Goal: Information Seeking & Learning: Compare options

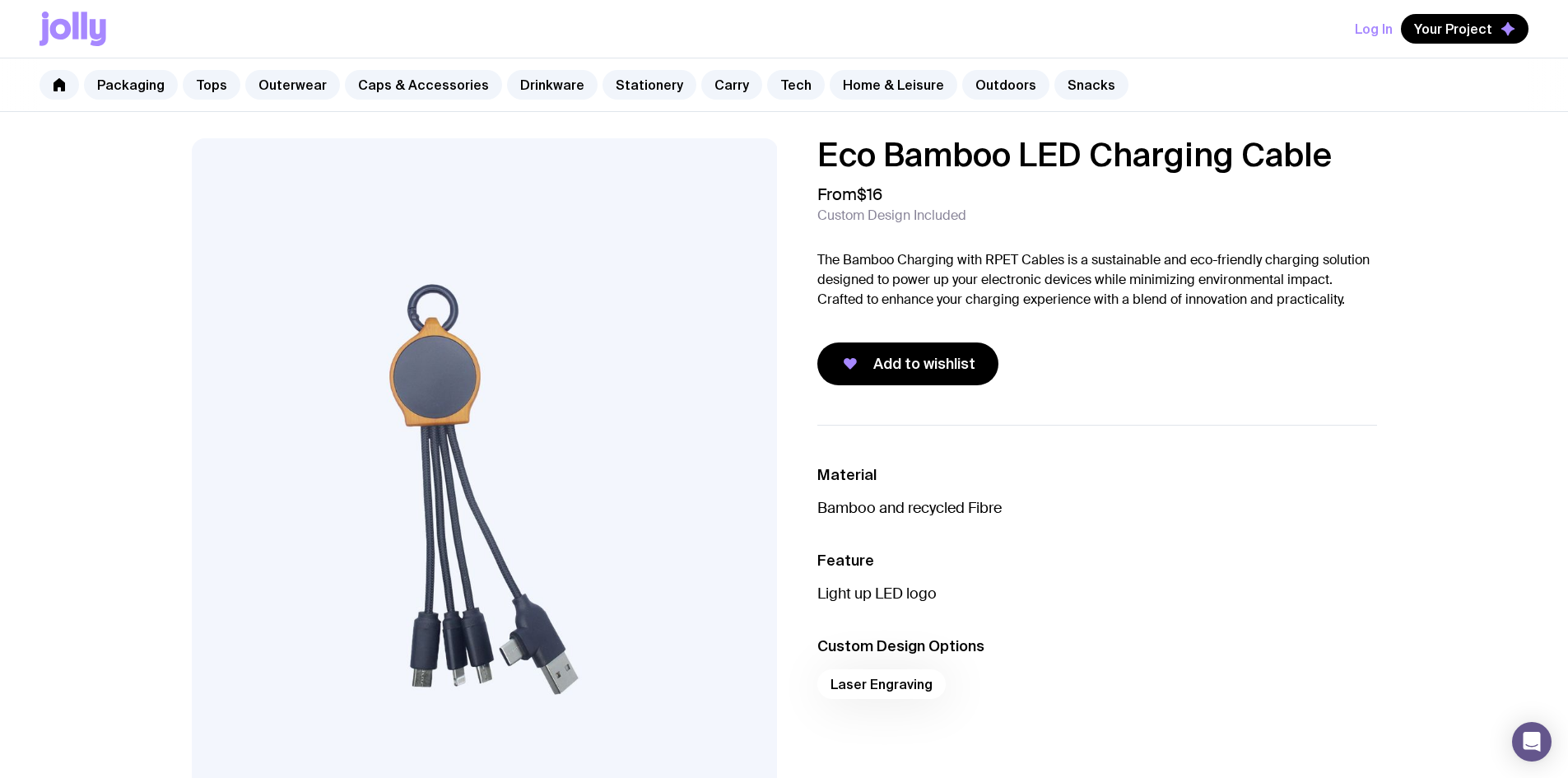
click at [1190, 419] on div "Eco Bamboo LED Charging Cable From $16 Custom Design Included The Bamboo Chargi…" at bounding box center [784, 490] width 1264 height 703
click at [1207, 462] on ul "Material Bamboo and recycled Fibre Feature Light up LED logo Custom Design Opti…" at bounding box center [1097, 587] width 560 height 323
click at [1055, 87] on link "Snacks" at bounding box center [1092, 85] width 74 height 30
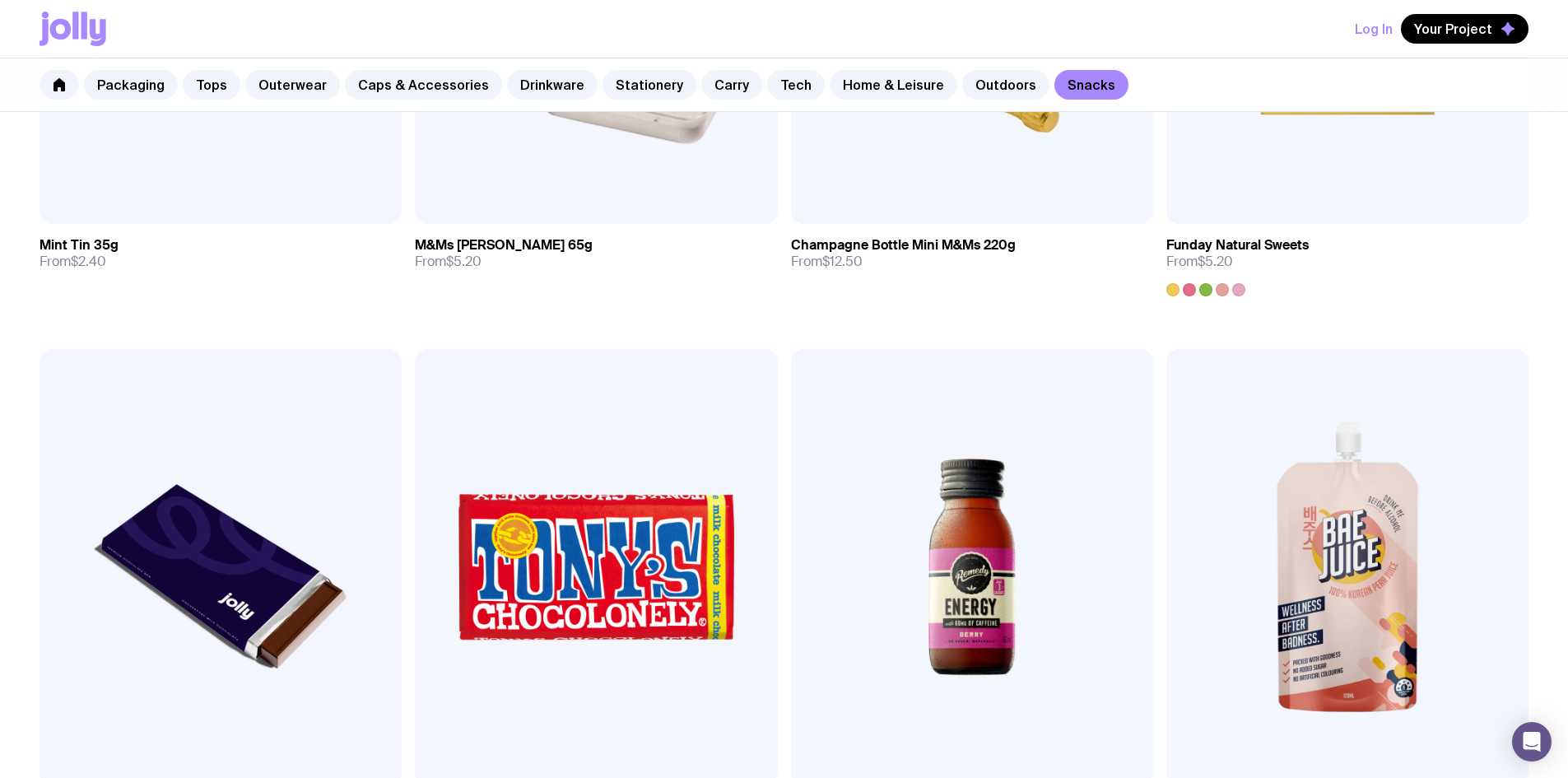
scroll to position [701, 0]
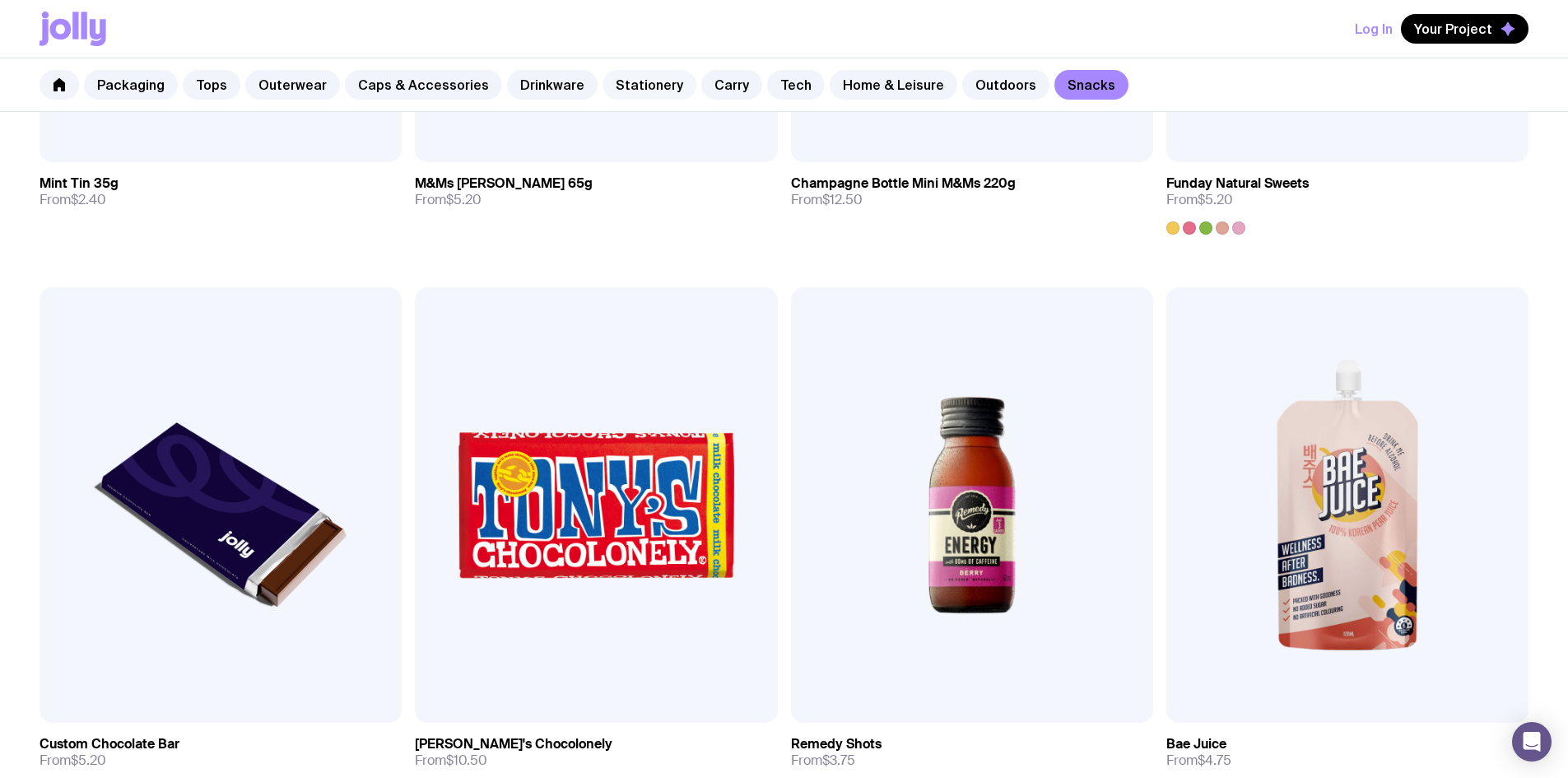
click at [654, 84] on link "Stationery" at bounding box center [649, 85] width 94 height 30
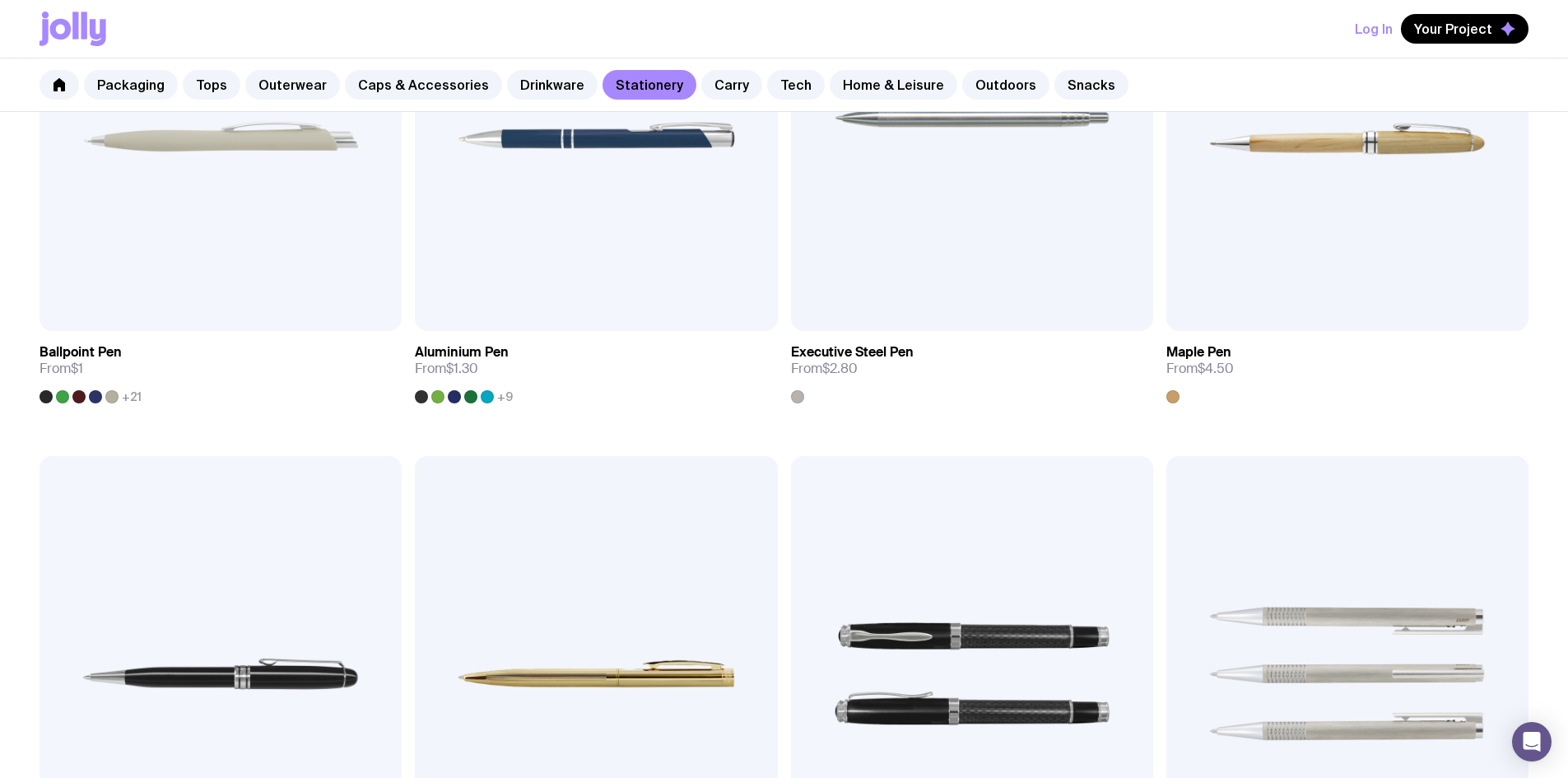
scroll to position [659, 0]
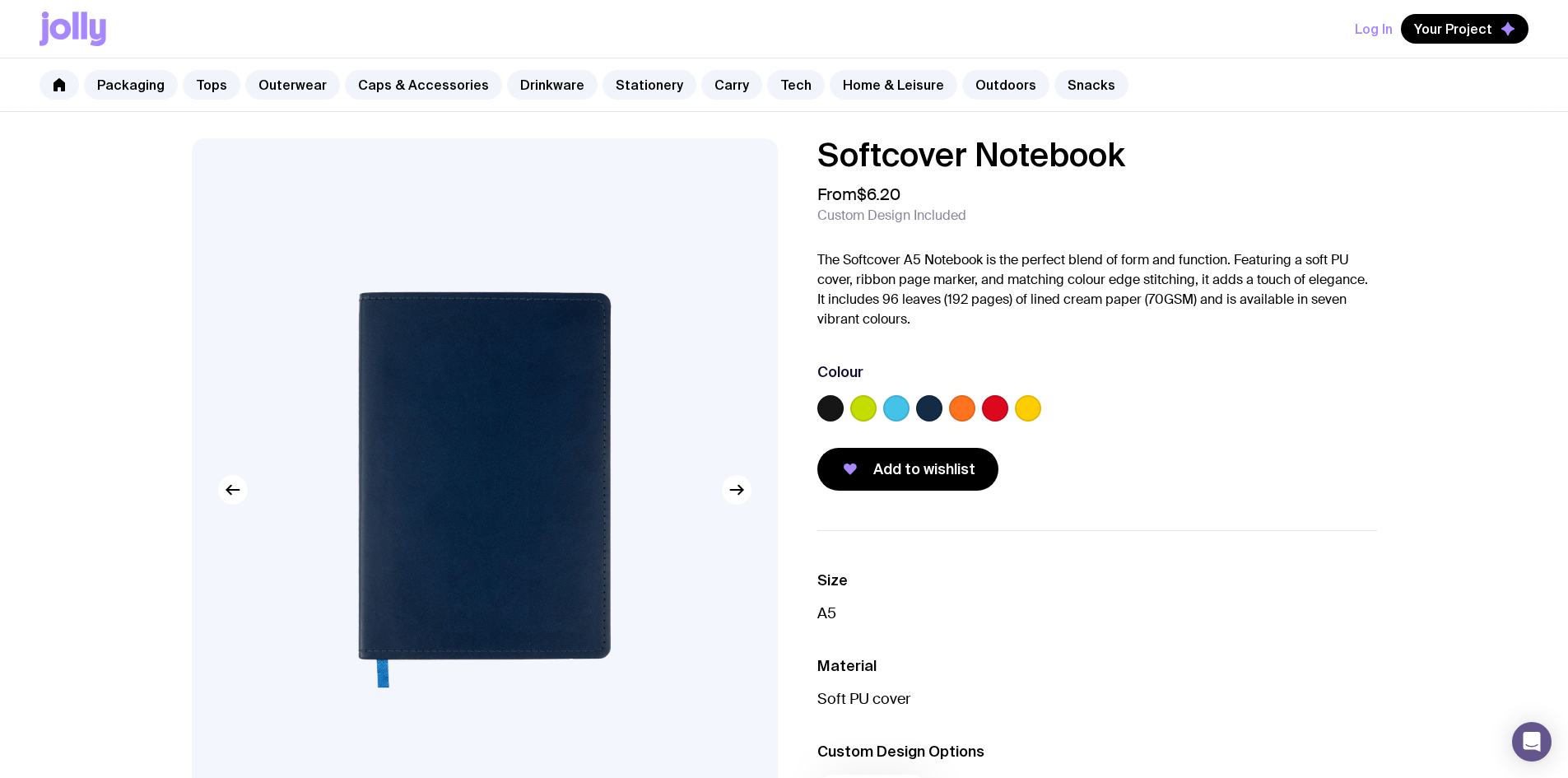
click at [989, 412] on label at bounding box center [995, 408] width 27 height 27
click at [0, 0] on input "radio" at bounding box center [0, 0] width 0 height 0
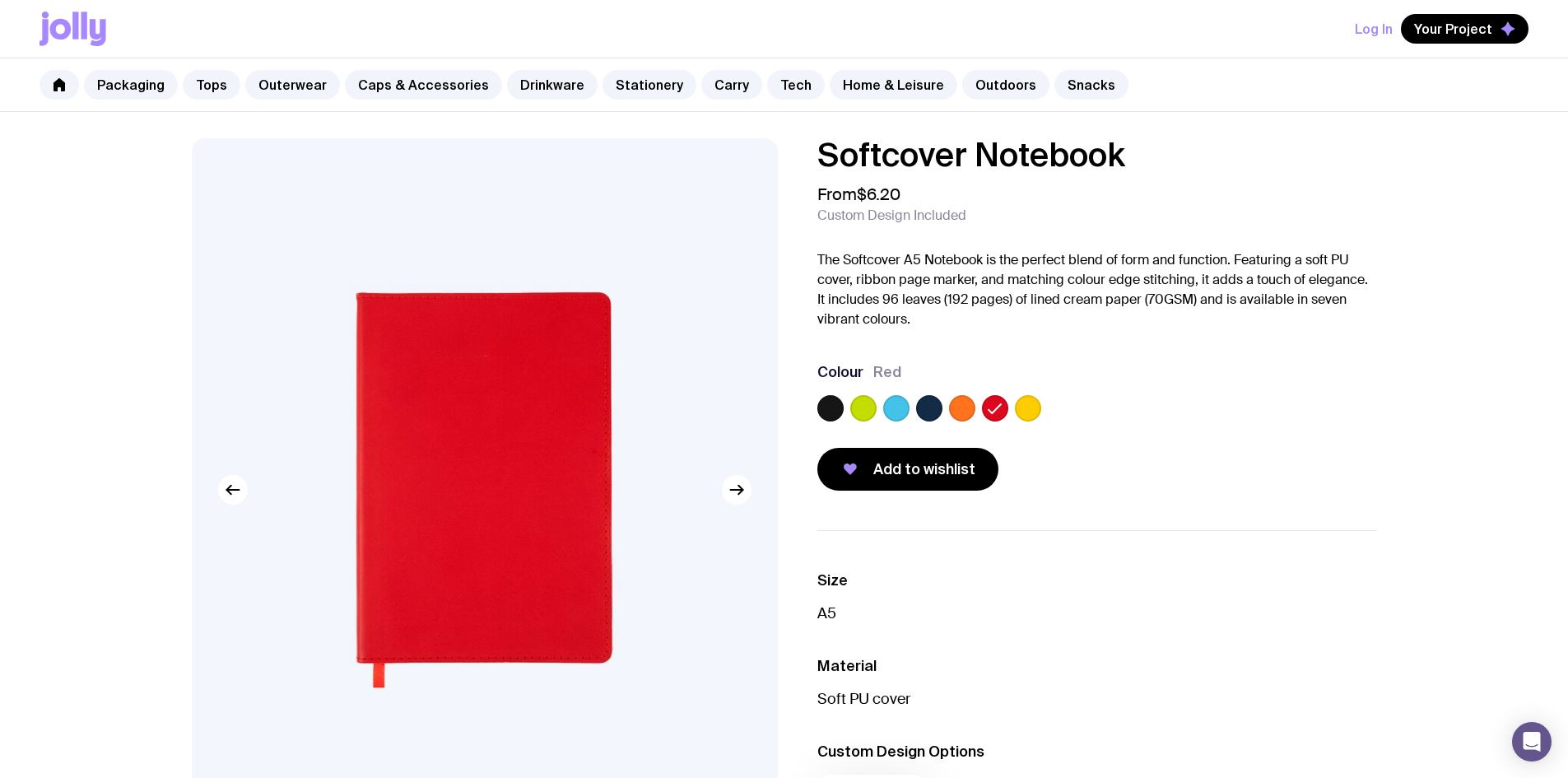
click at [889, 409] on label at bounding box center [896, 408] width 27 height 27
click at [0, 0] on input "radio" at bounding box center [0, 0] width 0 height 0
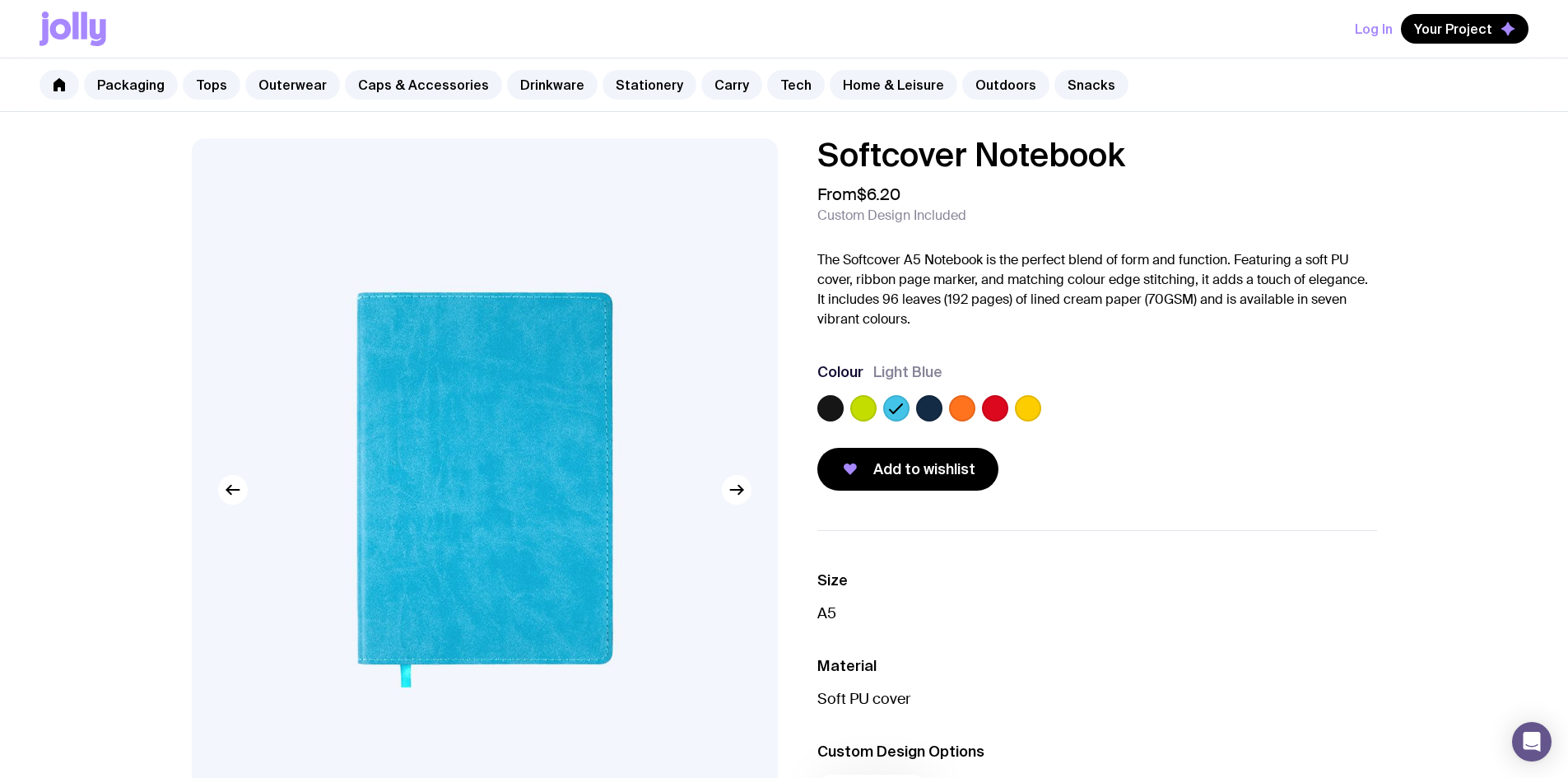
click at [934, 410] on label at bounding box center [929, 408] width 27 height 27
click at [0, 0] on input "radio" at bounding box center [0, 0] width 0 height 0
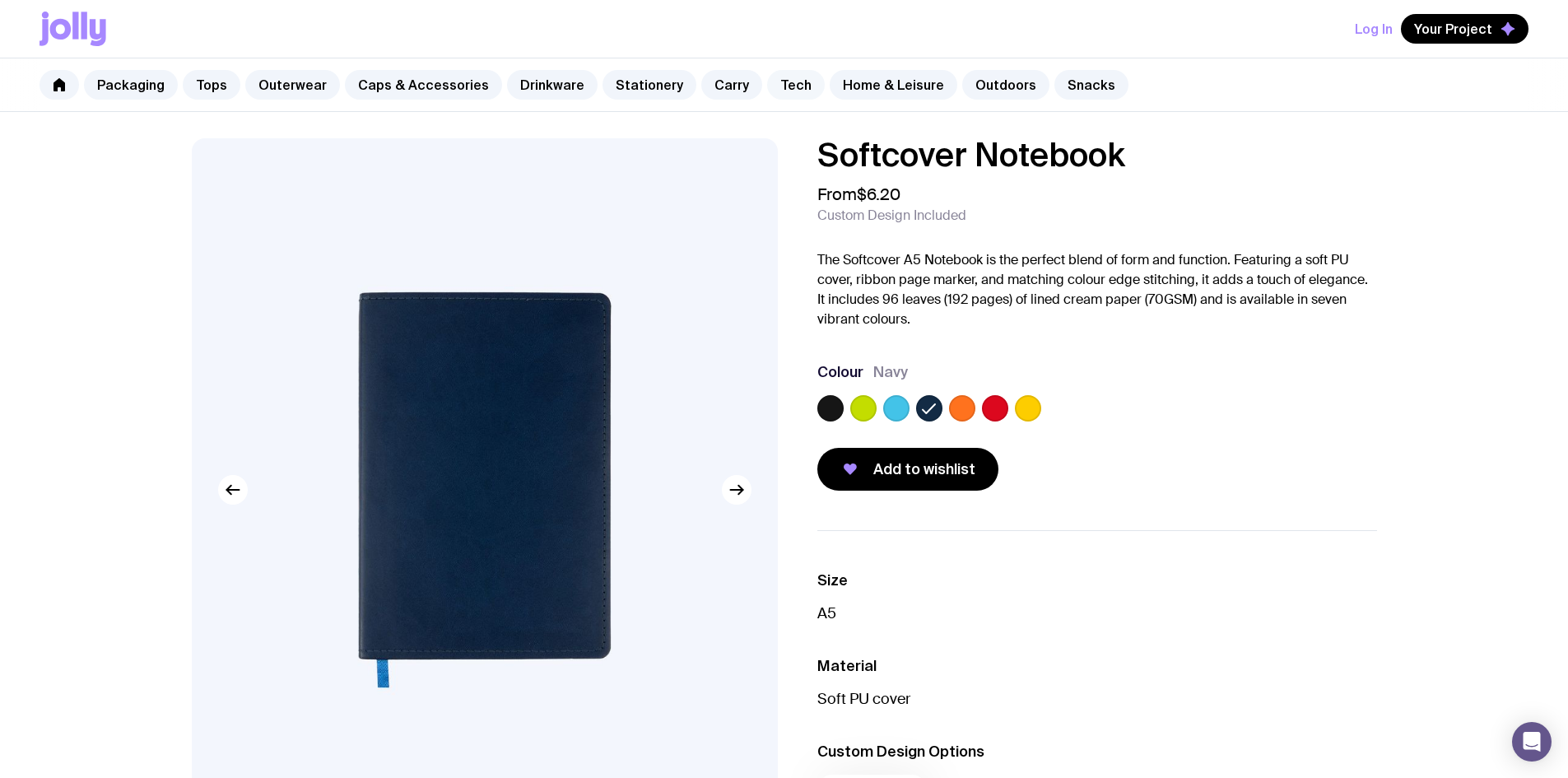
click at [790, 88] on link "Tech" at bounding box center [796, 85] width 57 height 30
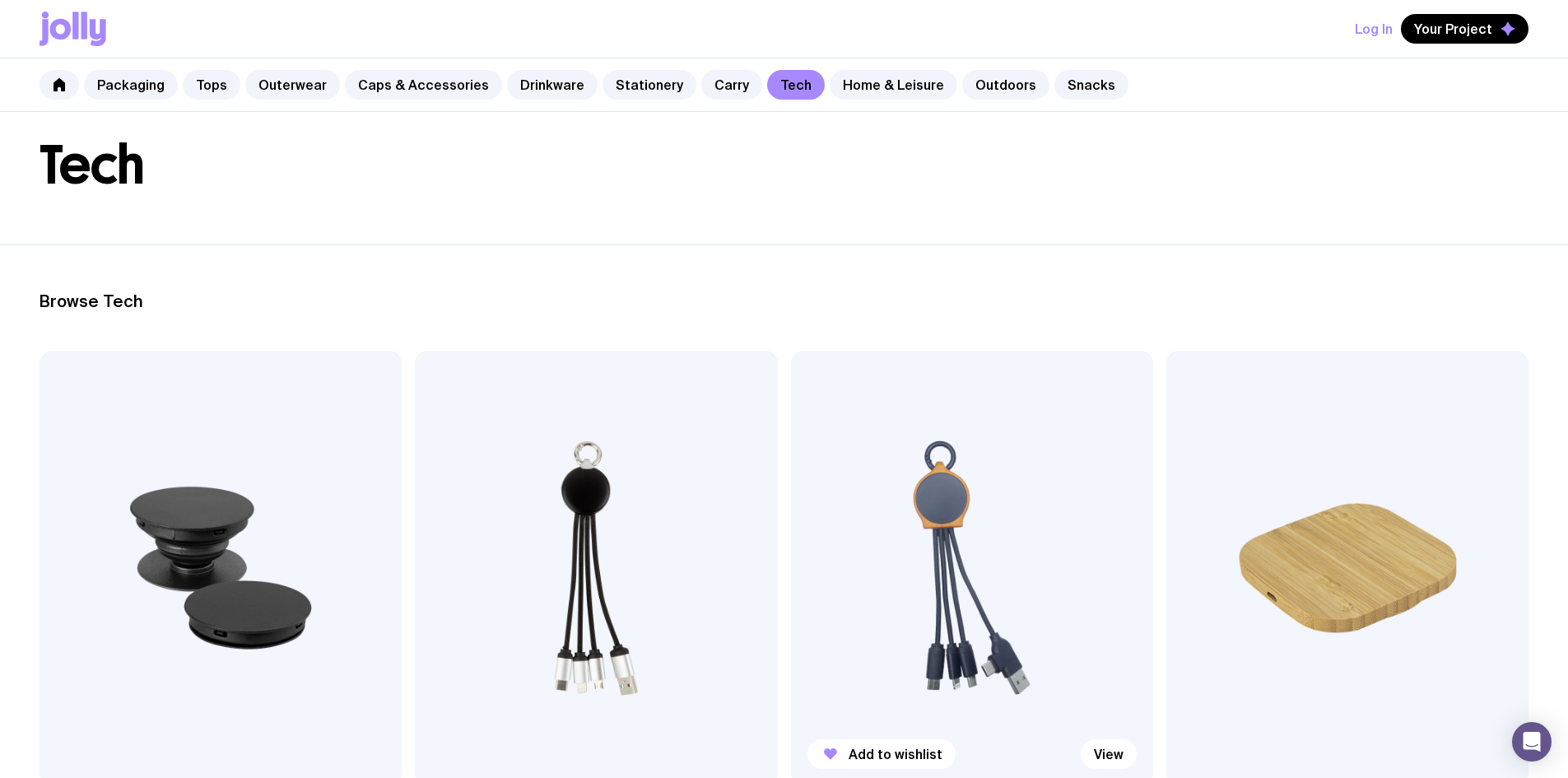
scroll to position [164, 0]
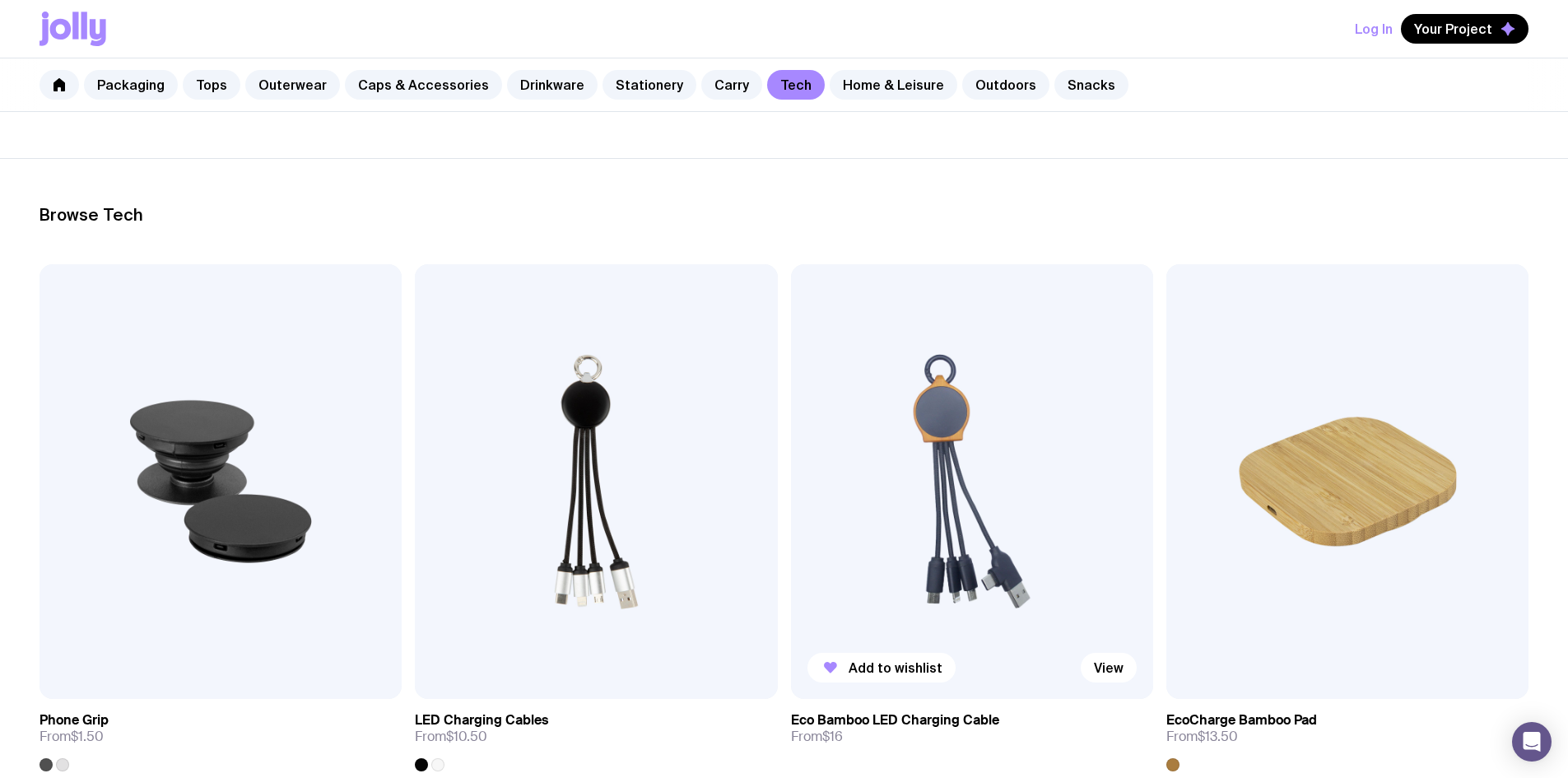
drag, startPoint x: 712, startPoint y: 427, endPoint x: 718, endPoint y: 463, distance: 36.5
click at [790, 429] on img at bounding box center [971, 481] width 362 height 435
